Goal: Task Accomplishment & Management: Use online tool/utility

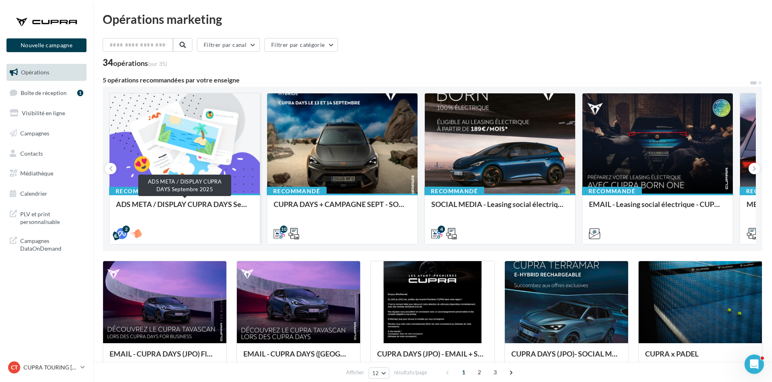
click at [208, 203] on div "ADS META / DISPLAY CUPRA DAYS Septembre 2025" at bounding box center [184, 208] width 137 height 16
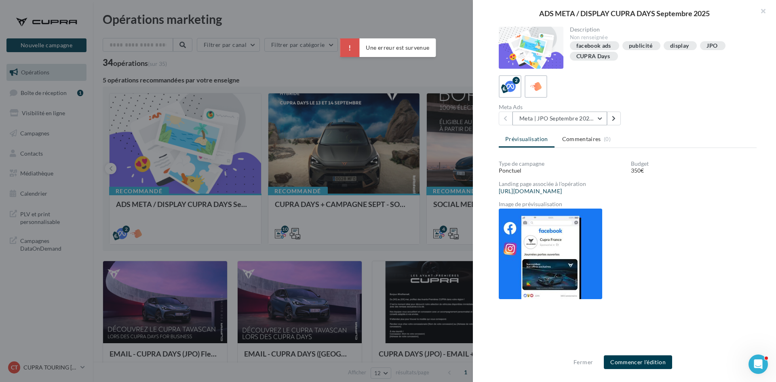
click at [573, 118] on button "Meta | JPO Septembre 2025 | Drive to store" at bounding box center [559, 119] width 95 height 14
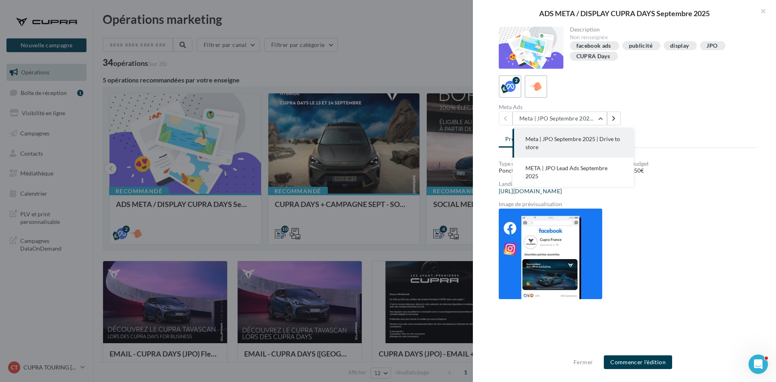
click at [417, 66] on div at bounding box center [388, 191] width 776 height 382
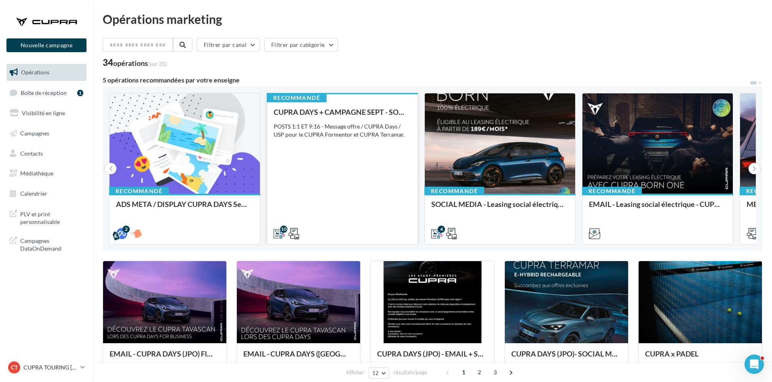
click at [362, 187] on div "CUPRA DAYS + CAMPAGNE SEPT - SOCIAL MEDIA POSTS 1:1 ET 9:16 - Message offre / C…" at bounding box center [342, 172] width 137 height 129
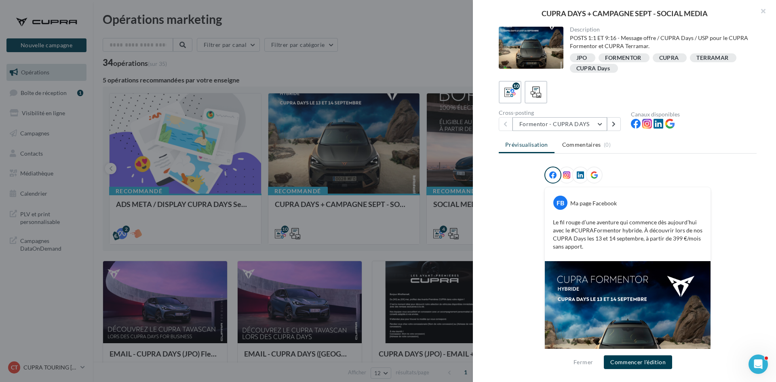
click at [547, 121] on button "Formentor - CUPRA DAYS" at bounding box center [559, 124] width 95 height 14
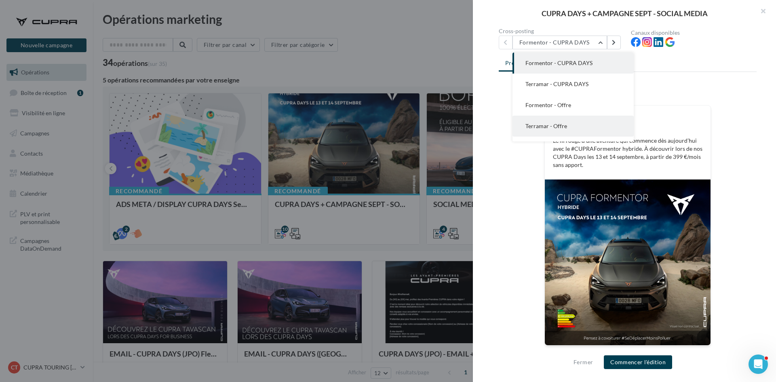
click at [566, 124] on button "Terramar - Offre" at bounding box center [572, 126] width 121 height 21
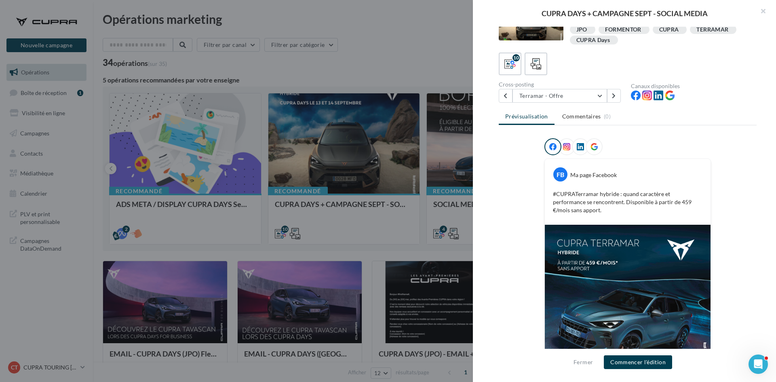
scroll to position [74, 0]
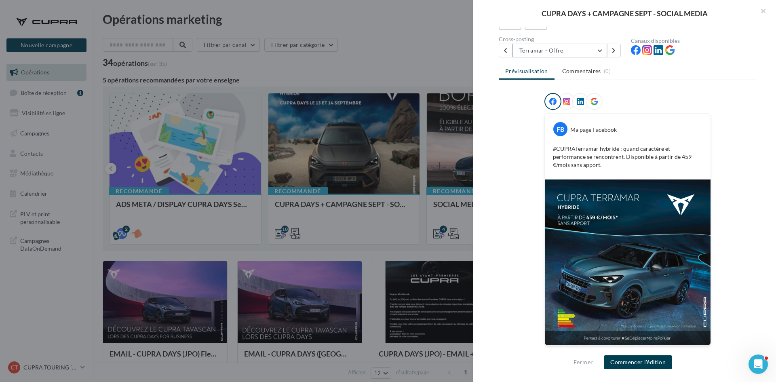
click at [547, 46] on button "Terramar - Offre" at bounding box center [559, 51] width 95 height 14
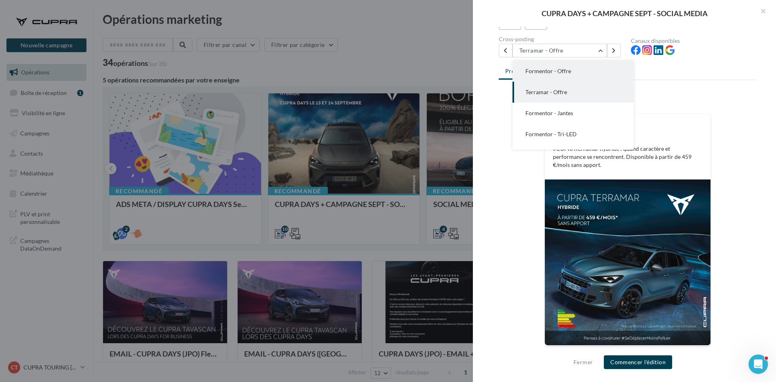
click at [549, 77] on button "Formentor - Offre" at bounding box center [572, 71] width 121 height 21
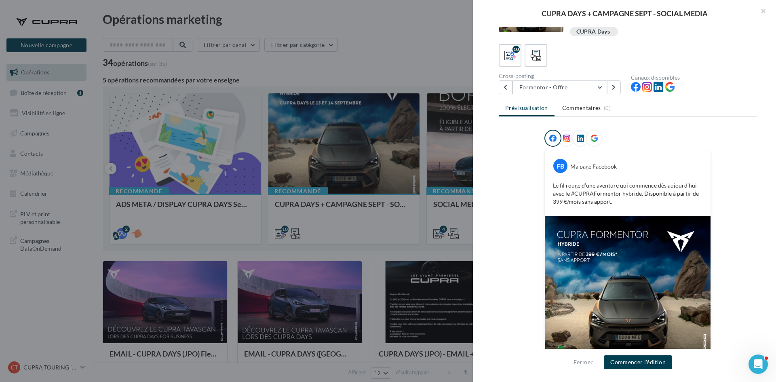
scroll to position [74, 0]
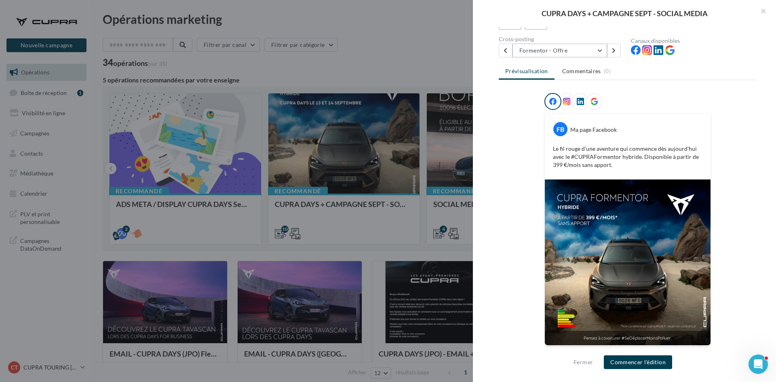
click at [533, 46] on button "Formentor - Offre" at bounding box center [559, 51] width 95 height 14
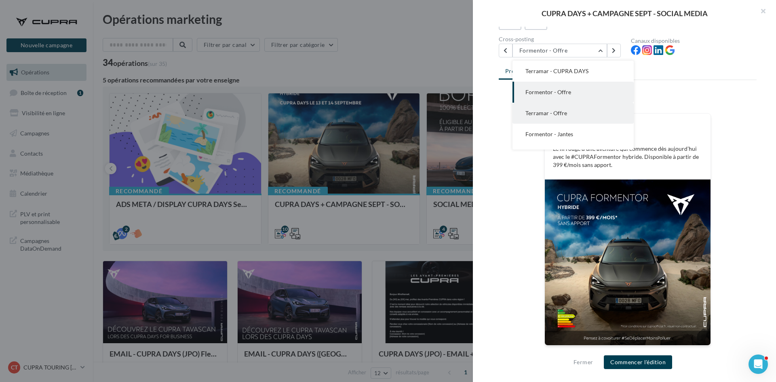
click at [552, 114] on span "Terramar - Offre" at bounding box center [546, 112] width 42 height 7
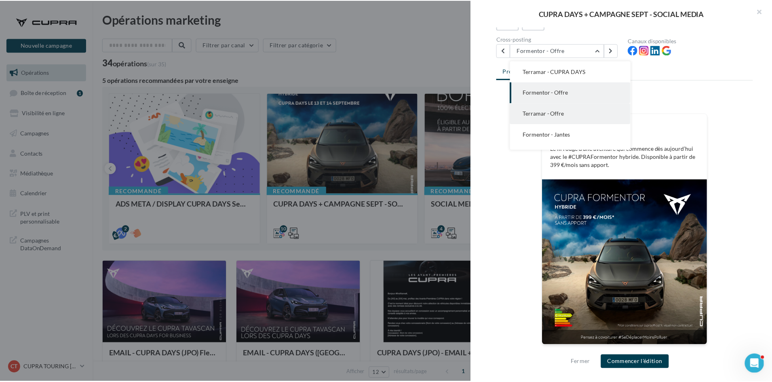
scroll to position [0, 0]
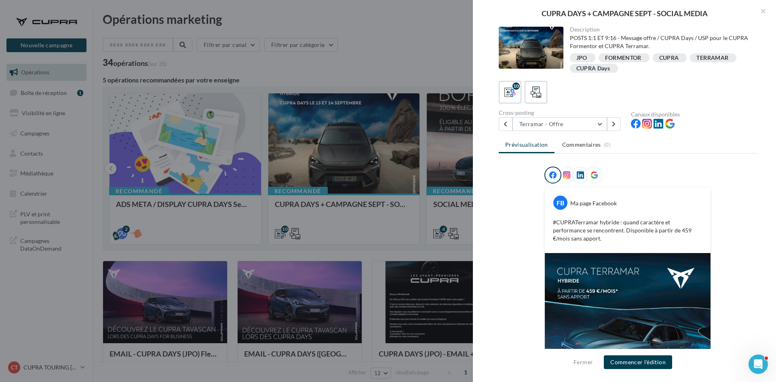
click at [336, 257] on div at bounding box center [388, 191] width 776 height 382
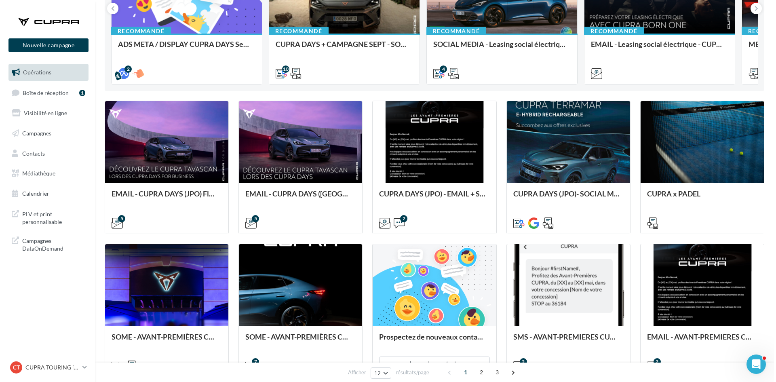
scroll to position [162, 0]
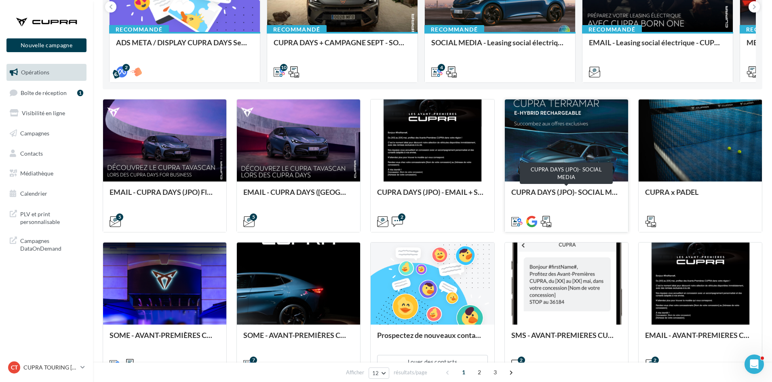
click at [577, 192] on div "CUPRA DAYS (JPO)- SOCIAL MEDIA" at bounding box center [566, 196] width 110 height 16
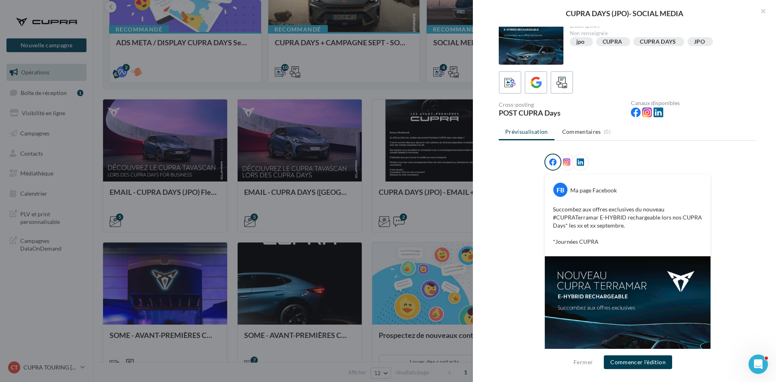
scroll to position [1, 0]
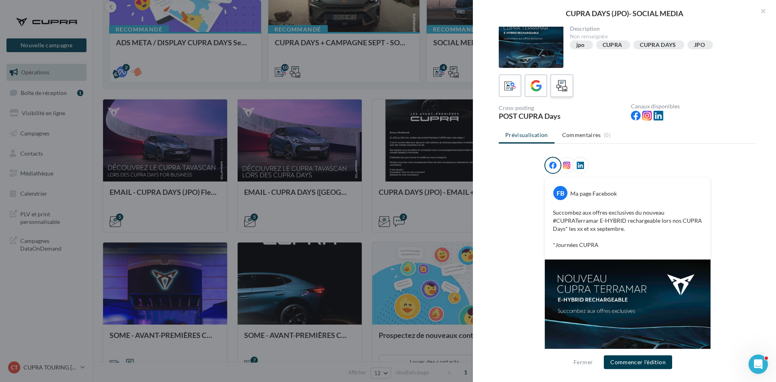
click at [562, 86] on icon at bounding box center [562, 86] width 12 height 12
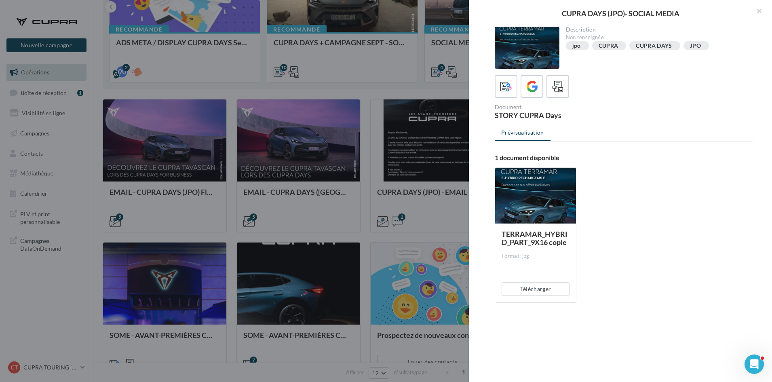
click at [444, 125] on div at bounding box center [386, 191] width 772 height 382
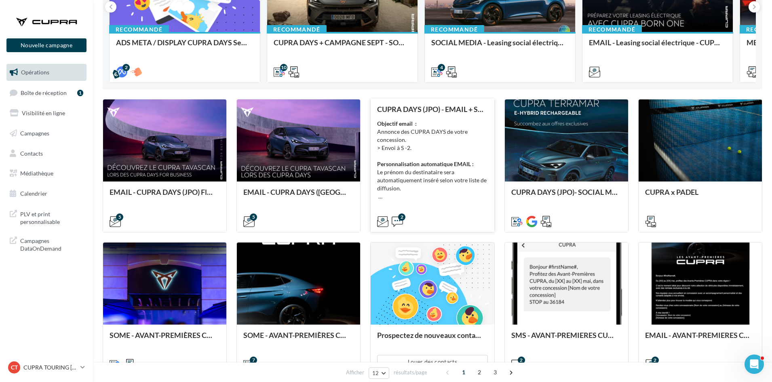
click at [440, 191] on div "Objectif email : Annonce des CUPRA DAYS de votre concession. > Envoi à S -2. Pe…" at bounding box center [432, 160] width 110 height 81
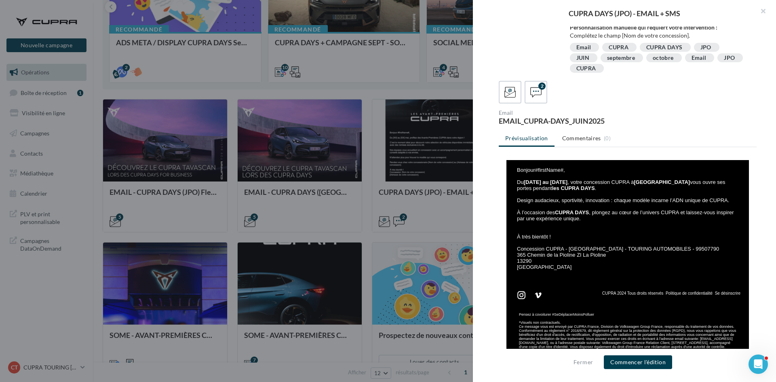
scroll to position [162, 0]
click at [533, 87] on icon at bounding box center [536, 92] width 12 height 12
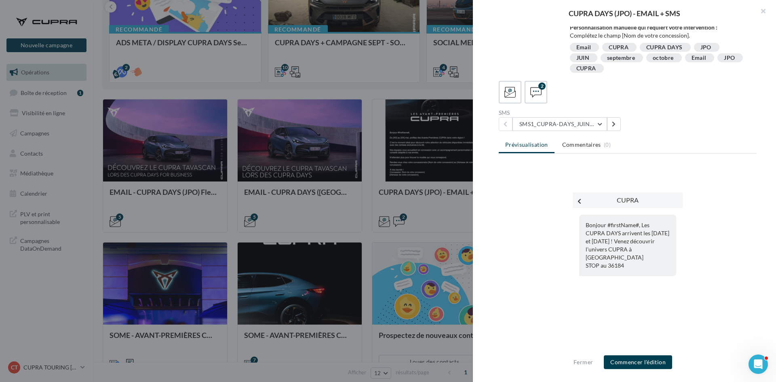
scroll to position [179, 0]
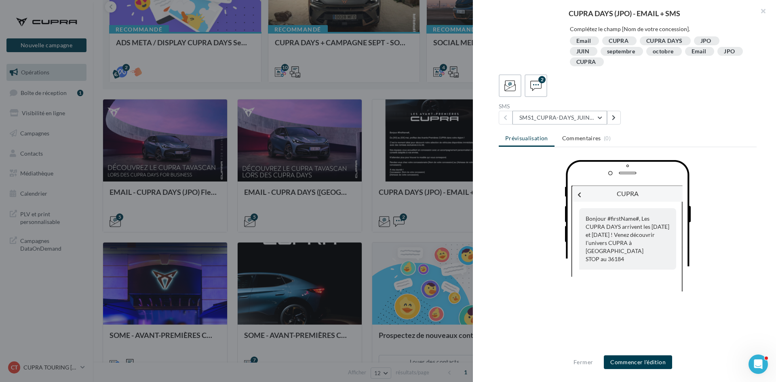
click at [551, 120] on button "SMS1_CUPRA-DAYS_JUIN2025" at bounding box center [559, 118] width 95 height 14
click at [554, 158] on span "SMS2_CUPRA-DAYS_JUIN2025" at bounding box center [565, 159] width 80 height 7
click at [537, 117] on button "SMS2_CUPRA-DAYS_JUIN2025" at bounding box center [559, 118] width 95 height 14
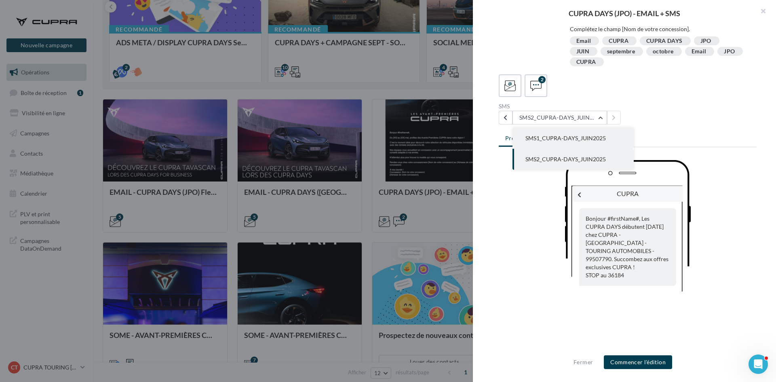
click at [545, 136] on span "SMS1_CUPRA-DAYS_JUIN2025" at bounding box center [565, 138] width 80 height 7
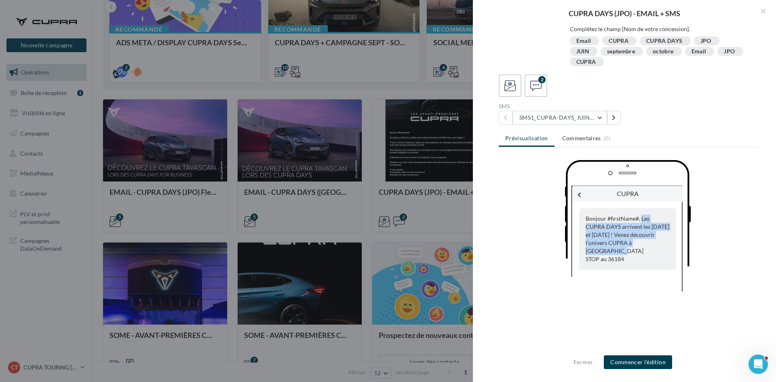
drag, startPoint x: 638, startPoint y: 219, endPoint x: 645, endPoint y: 243, distance: 25.2
click at [645, 243] on div "Bonjour #firstName#, Les CUPRA DAYS arrivent les 14 et 15 juin ! Venez découvri…" at bounding box center [627, 238] width 97 height 61
copy div "Les CUPRA DAYS arrivent les 14 et 15 juin ! Venez découvrir l'univers CUPRA à A…"
click at [584, 116] on button "SMS1_CUPRA-DAYS_JUIN2025" at bounding box center [559, 118] width 95 height 14
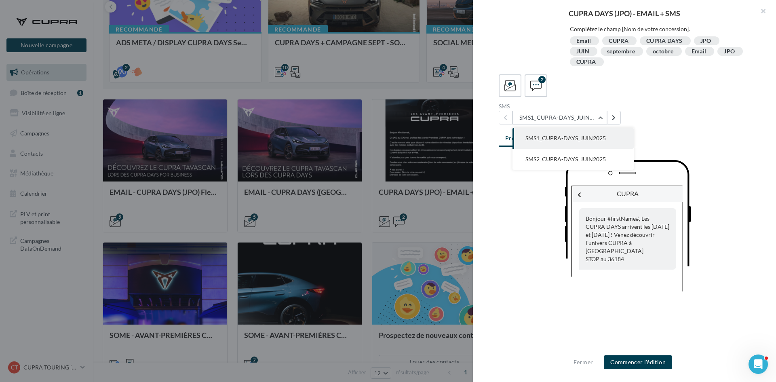
click at [665, 118] on div "SMS SMS1_CUPRA-DAYS_JUIN2025 SMS1_CUPRA-DAYS_JUIN2025 SMS2_CUPRA-DAYS_JUIN2025" at bounding box center [631, 113] width 264 height 21
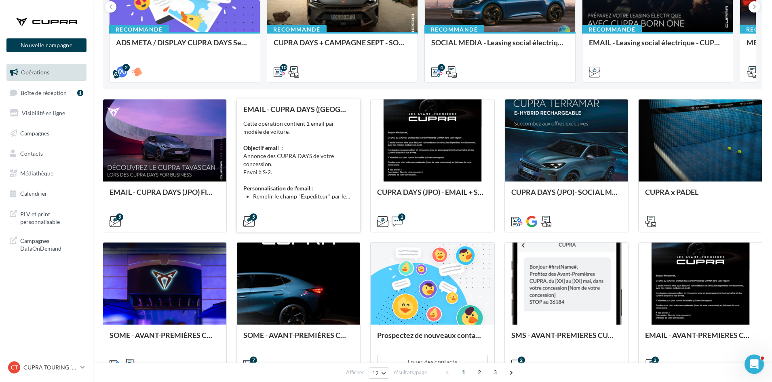
click at [276, 185] on strong "Personnalisation de l'email :" at bounding box center [278, 188] width 70 height 7
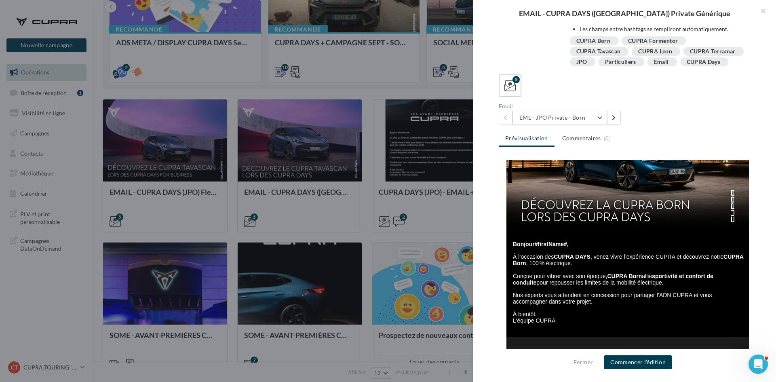
scroll to position [121, 0]
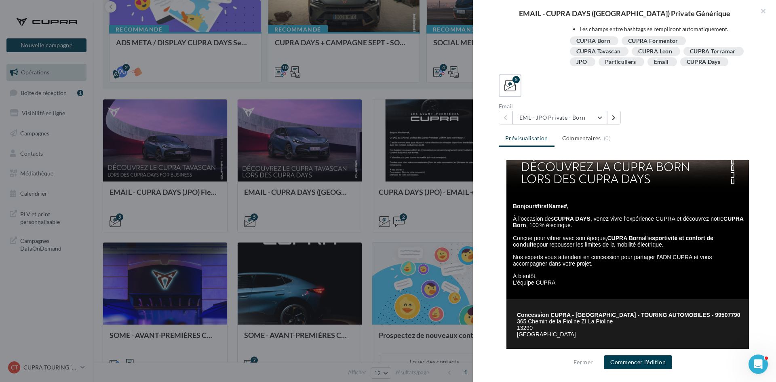
drag, startPoint x: 322, startPoint y: 204, endPoint x: 314, endPoint y: 202, distance: 7.7
click at [322, 204] on div at bounding box center [388, 191] width 776 height 382
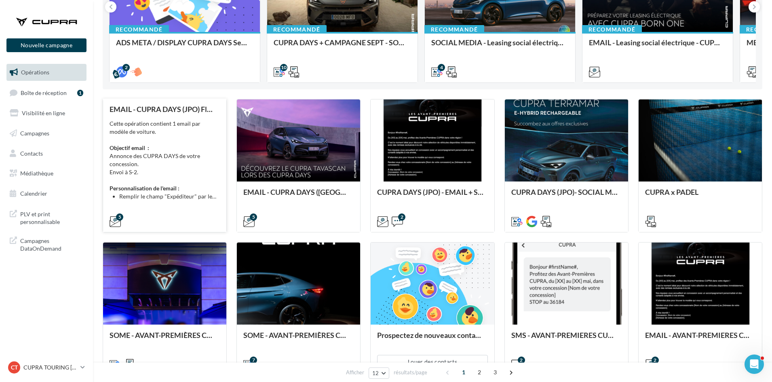
click at [166, 185] on strong "Personnalisation de l'email :" at bounding box center [144, 188] width 70 height 7
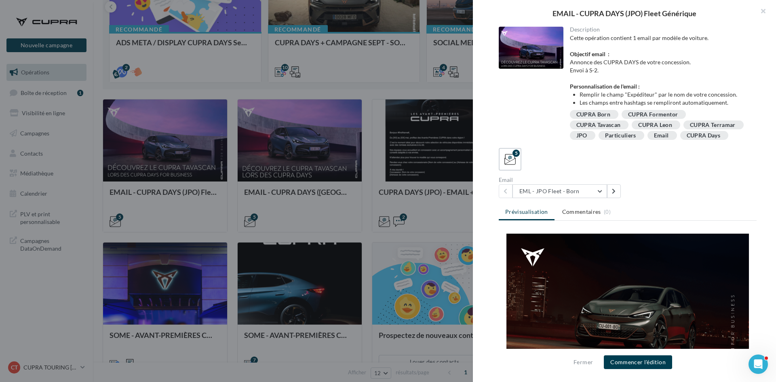
scroll to position [0, 0]
click at [320, 182] on div at bounding box center [388, 191] width 776 height 382
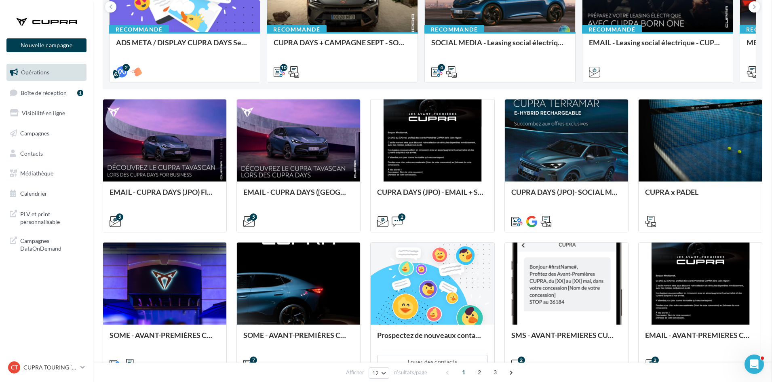
click at [0, 0] on div "Cette opération contient 1 email par modèle de voiture. Objectif email : Annonc…" at bounding box center [0, 0] width 0 height 0
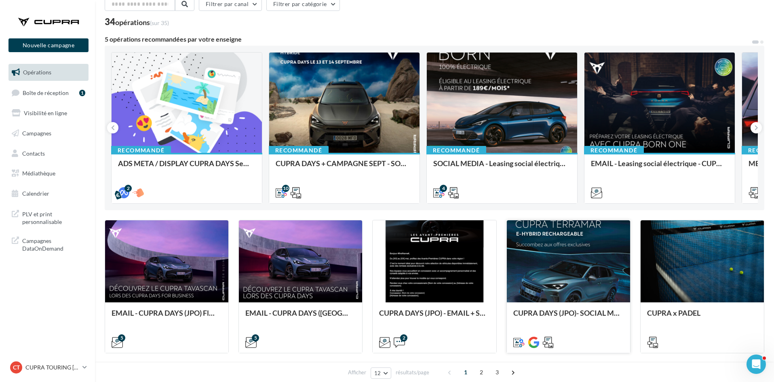
scroll to position [40, 0]
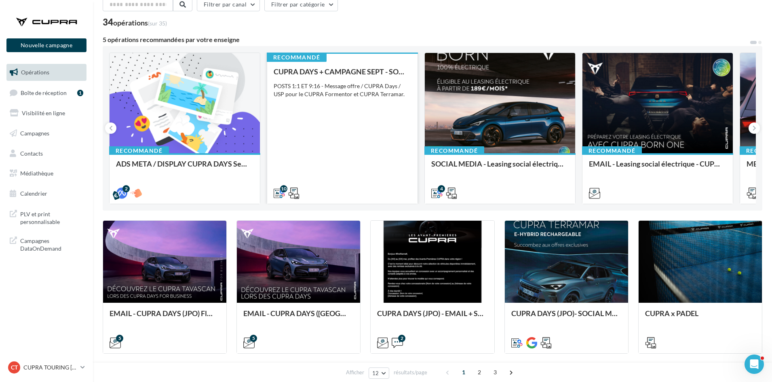
click at [387, 158] on div "CUPRA DAYS + CAMPAGNE SEPT - SOCIAL MEDIA POSTS 1:1 ET 9:16 - Message offre / C…" at bounding box center [342, 131] width 137 height 129
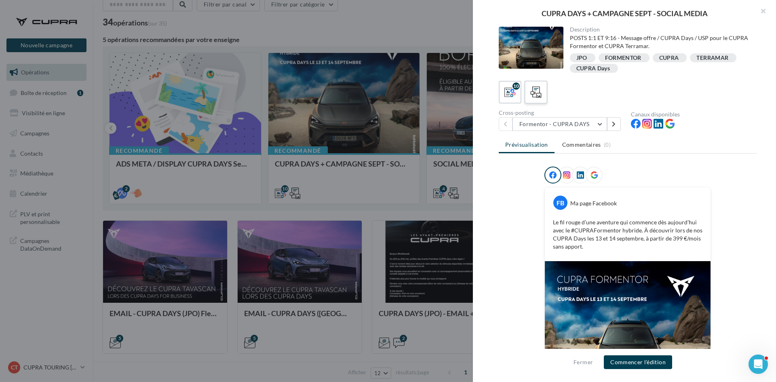
click at [539, 93] on icon at bounding box center [536, 92] width 12 height 12
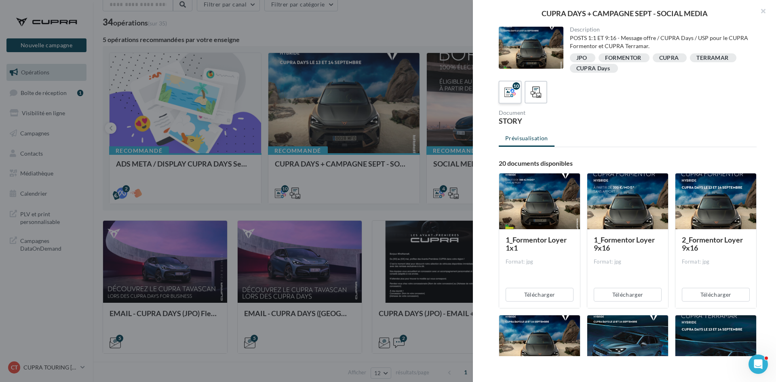
click at [498, 95] on label "10" at bounding box center [509, 91] width 23 height 23
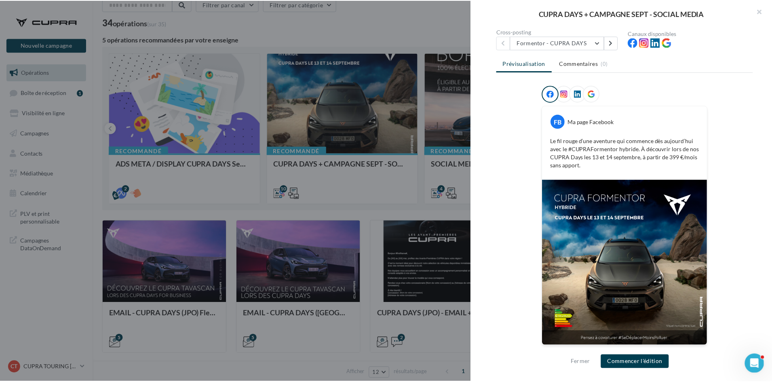
scroll to position [82, 0]
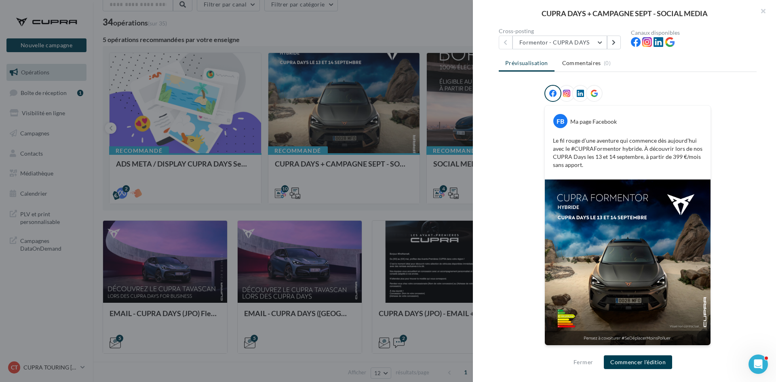
drag, startPoint x: 398, startPoint y: 212, endPoint x: 234, endPoint y: 227, distance: 163.9
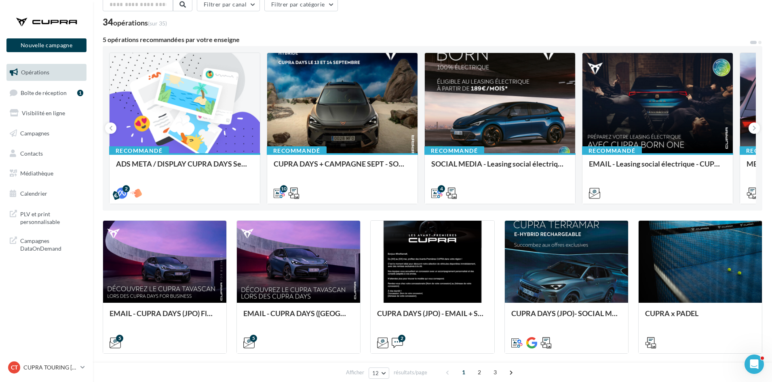
click at [45, 164] on ul "Opérations Boîte de réception 1 Visibilité en ligne Campagnes Contacts Mes cibl…" at bounding box center [46, 133] width 86 height 145
click at [45, 169] on link "Médiathèque" at bounding box center [46, 173] width 83 height 17
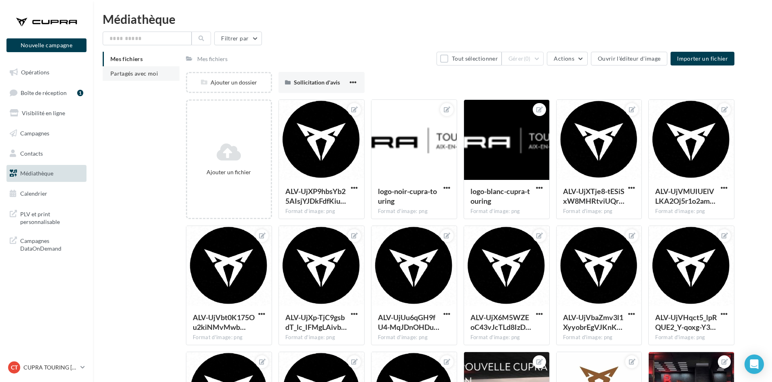
click at [150, 71] on span "Partagés avec moi" at bounding box center [134, 73] width 48 height 7
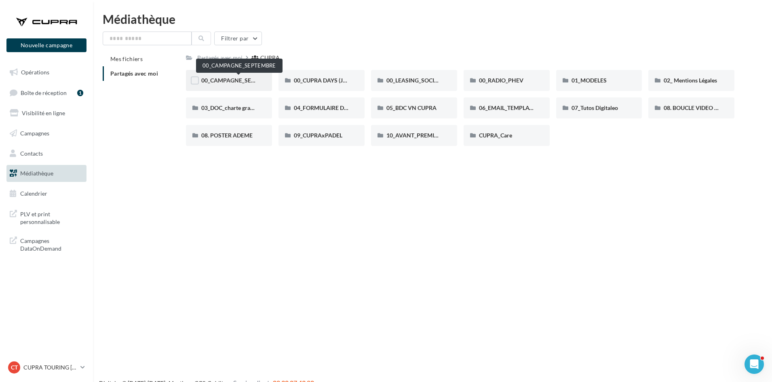
click at [250, 77] on span "00_CAMPAGNE_SEPTEMBRE" at bounding box center [239, 80] width 76 height 7
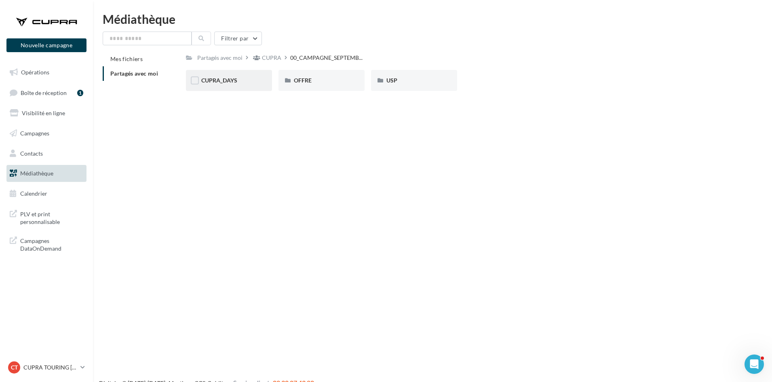
click at [248, 79] on div "CUPRA_DAYS" at bounding box center [228, 80] width 55 height 8
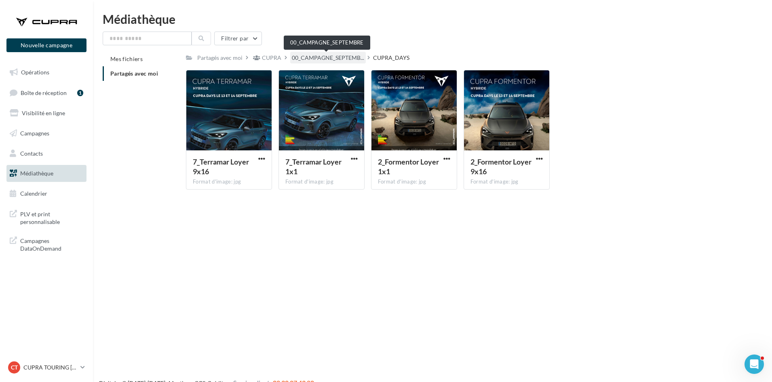
click at [331, 56] on span "00_CAMPAGNE_SEPTEMB..." at bounding box center [328, 58] width 72 height 8
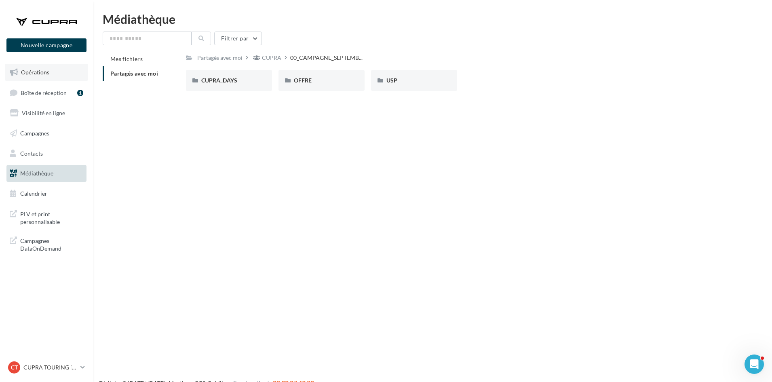
click at [57, 76] on link "Opérations" at bounding box center [46, 72] width 83 height 17
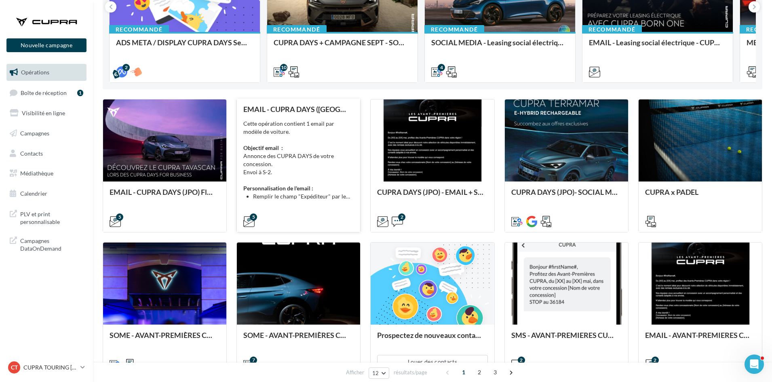
click at [315, 193] on li "Remplir le champ "Expéditeur" par le nom de votre concession." at bounding box center [303, 196] width 101 height 8
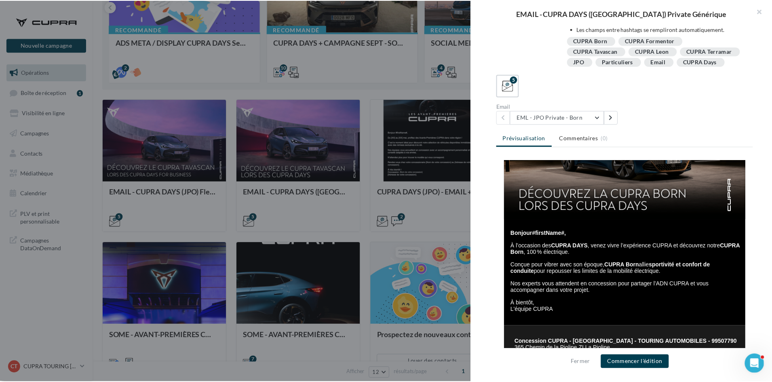
scroll to position [121, 0]
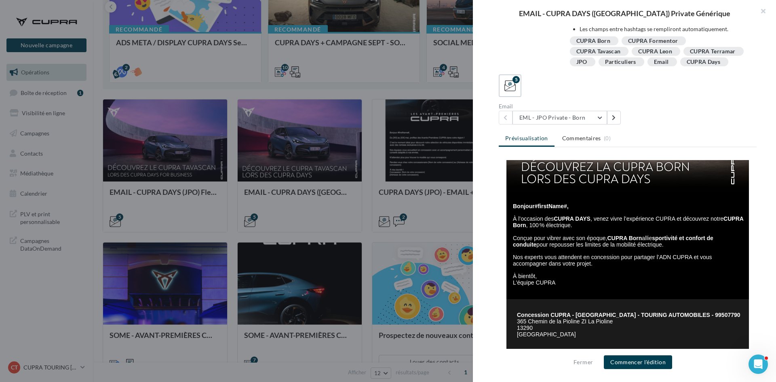
click at [655, 124] on div "Email EML - JPO Private - Born EML - JPO Private - Born EML - JPO Private - Leo…" at bounding box center [631, 113] width 264 height 21
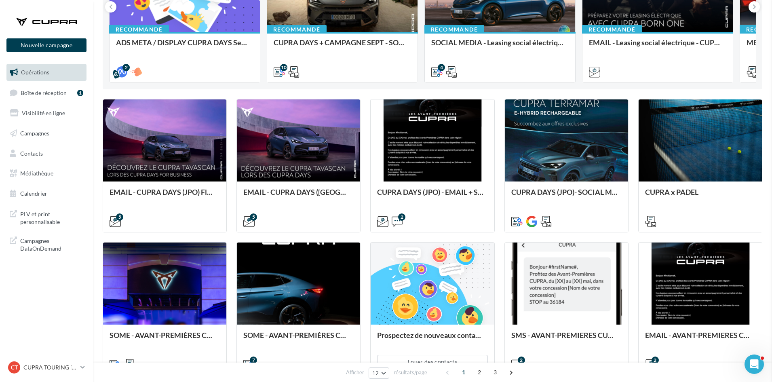
click at [47, 364] on p "CUPRA TOURING [GEOGRAPHIC_DATA]" at bounding box center [50, 367] width 54 height 8
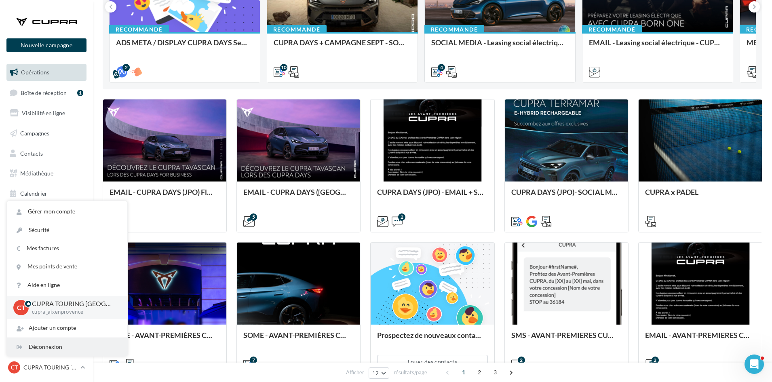
click at [39, 340] on div "Déconnexion" at bounding box center [67, 347] width 120 height 18
